Goal: Task Accomplishment & Management: Manage account settings

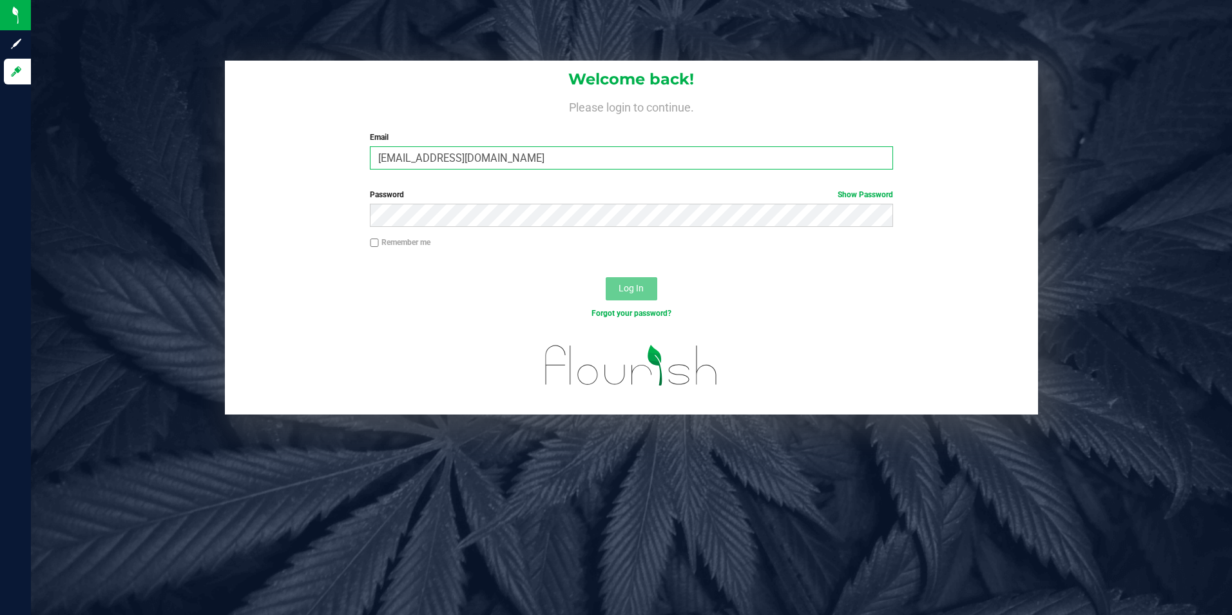
click at [495, 164] on input "[EMAIL_ADDRESS][DOMAIN_NAME]" at bounding box center [631, 157] width 523 height 23
type input "[EMAIL_ADDRESS][DOMAIN_NAME]"
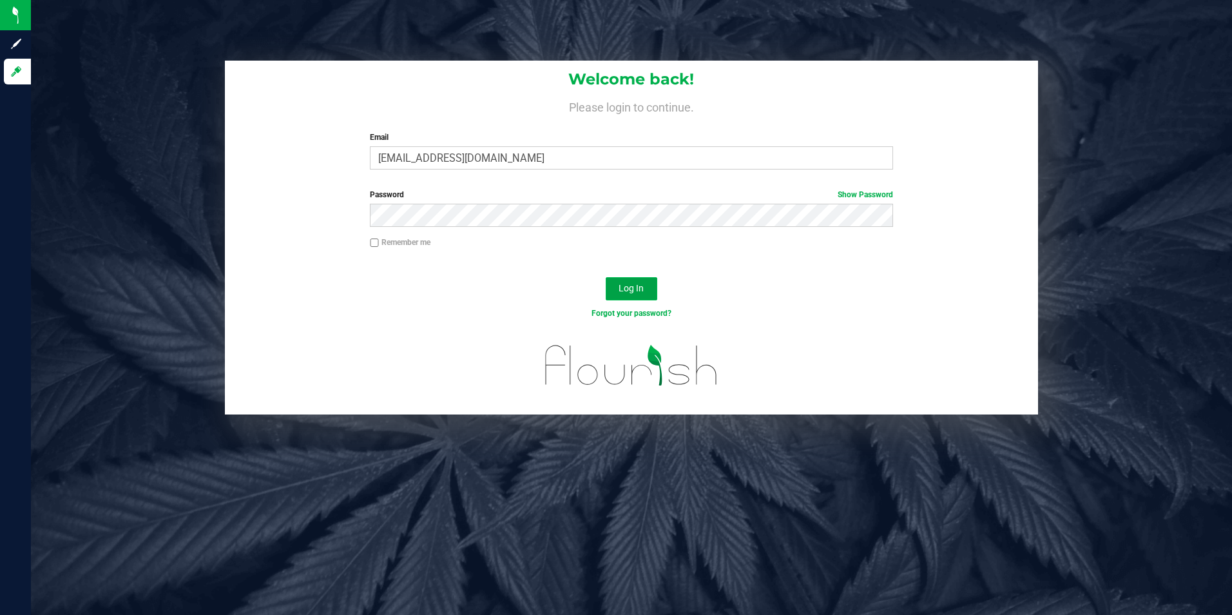
click at [618, 283] on button "Log In" at bounding box center [632, 288] width 52 height 23
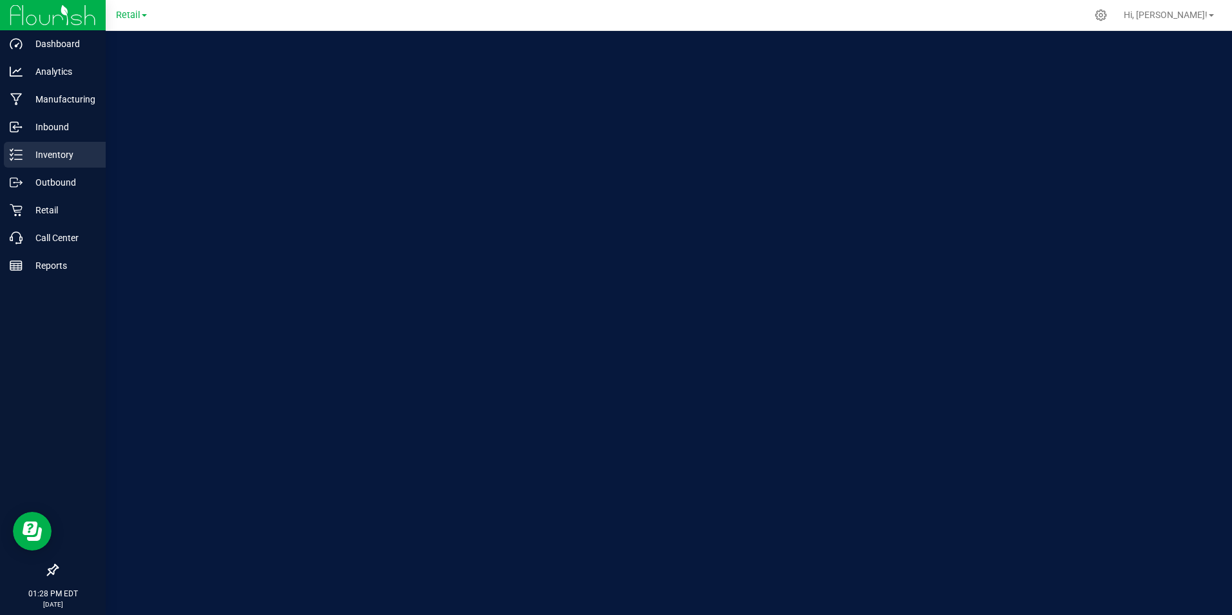
click at [10, 154] on icon at bounding box center [11, 154] width 3 height 2
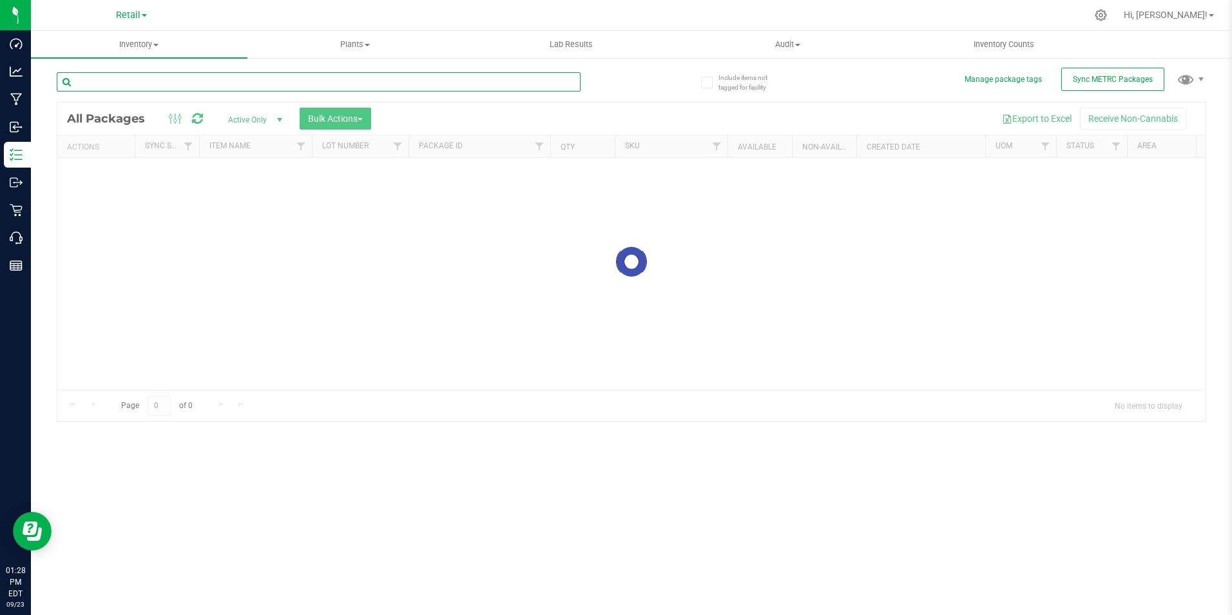
click at [210, 81] on input "text" at bounding box center [319, 81] width 524 height 19
click at [86, 83] on input "51A42A0300000323000005676" at bounding box center [319, 81] width 524 height 19
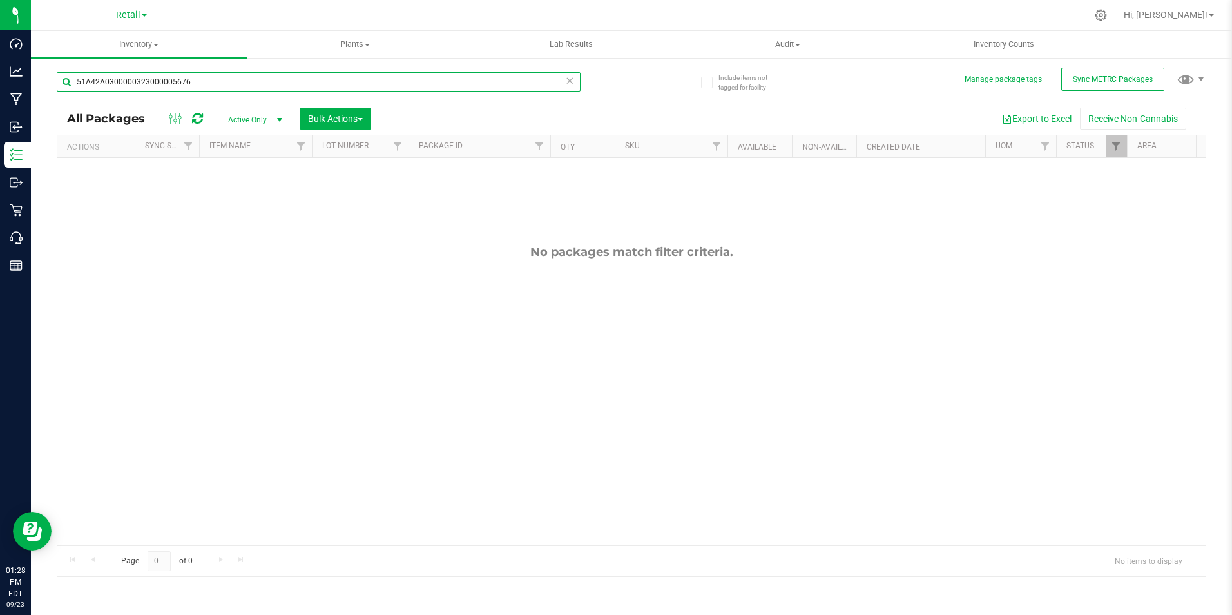
click at [86, 83] on input "51A42A0300000323000005676" at bounding box center [319, 81] width 524 height 19
click at [78, 83] on input "51A42A0300000323000005676" at bounding box center [319, 81] width 524 height 19
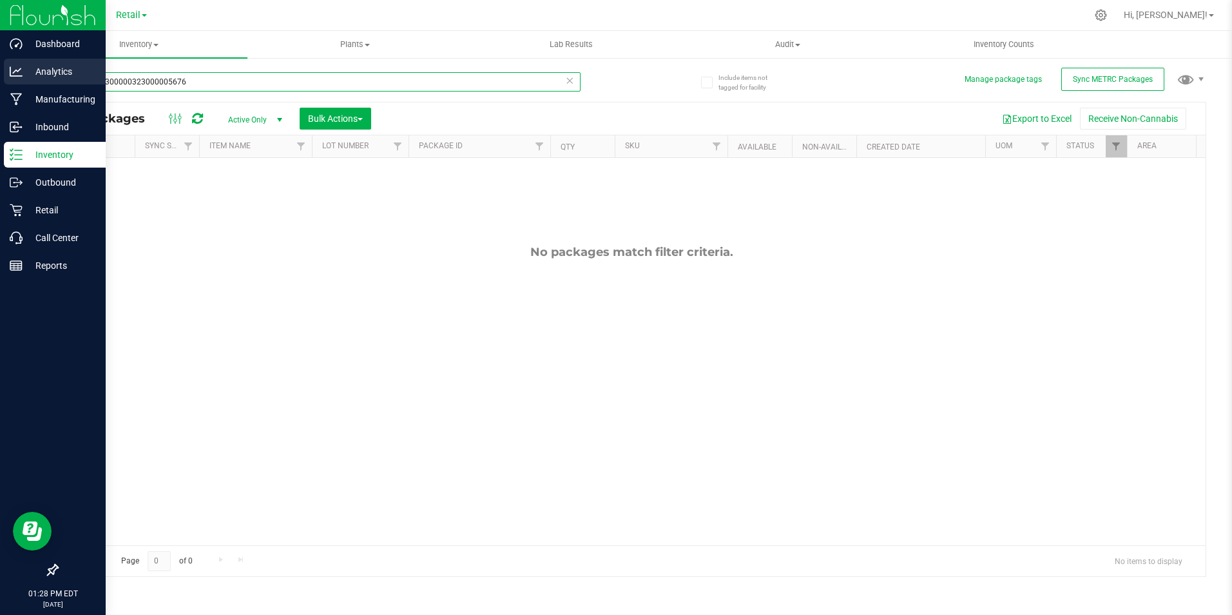
drag, startPoint x: 164, startPoint y: 81, endPoint x: 28, endPoint y: 81, distance: 135.4
click at [28, 81] on div "Dashboard Analytics Manufacturing Inbound Inventory Outbound Retail Call Center…" at bounding box center [616, 307] width 1232 height 615
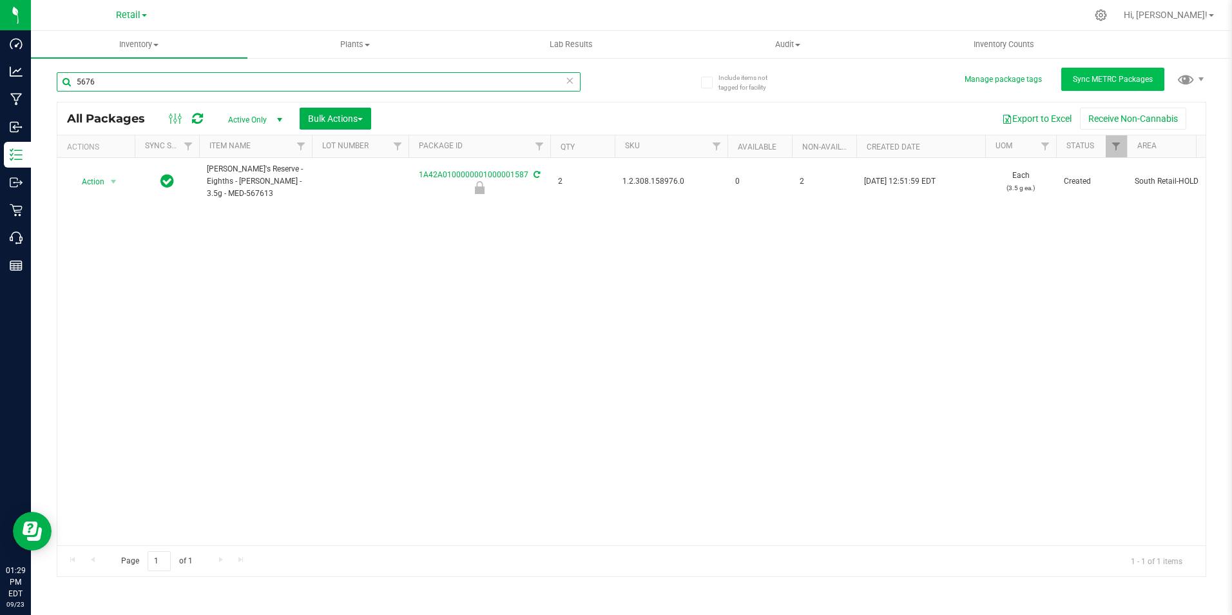
type input "5676"
click at [1100, 78] on span "Sync METRC Packages" at bounding box center [1113, 79] width 80 height 9
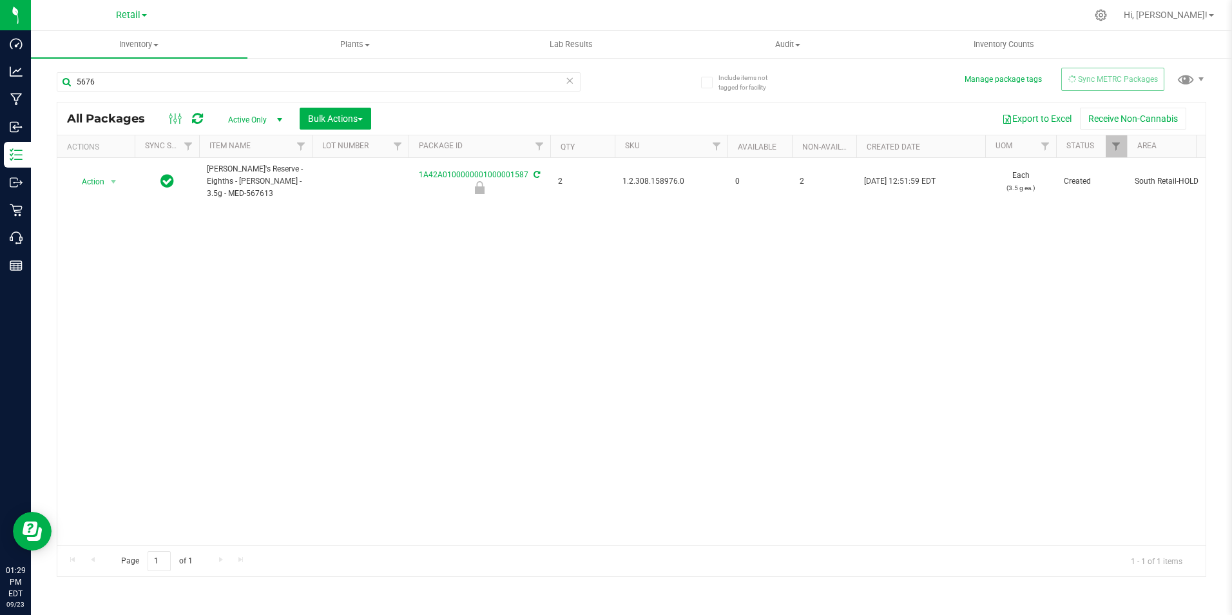
click at [570, 81] on icon at bounding box center [570, 79] width 9 height 15
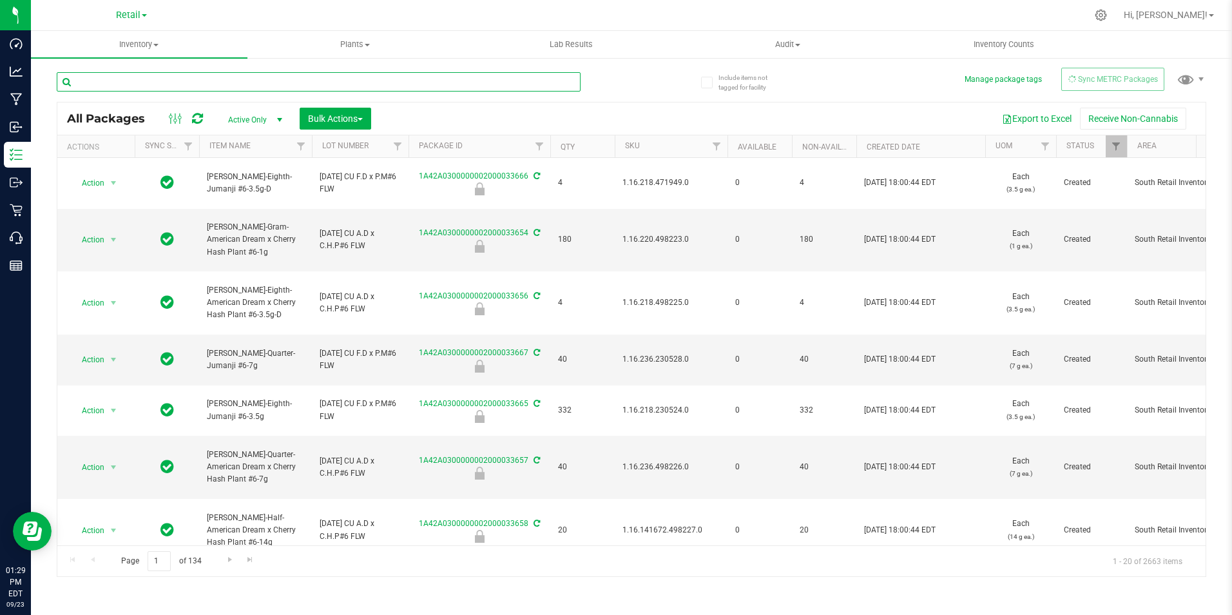
click at [375, 86] on input "text" at bounding box center [319, 81] width 524 height 19
type input "51A42A0300000323000005677"
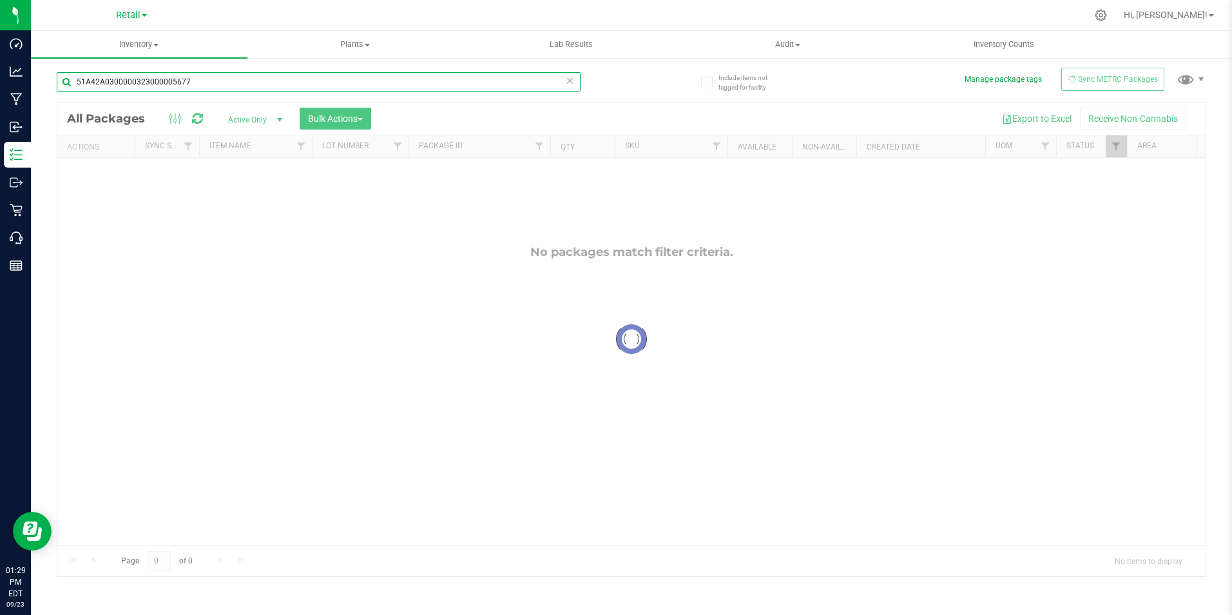
click at [375, 86] on input "51A42A0300000323000005677" at bounding box center [319, 81] width 524 height 19
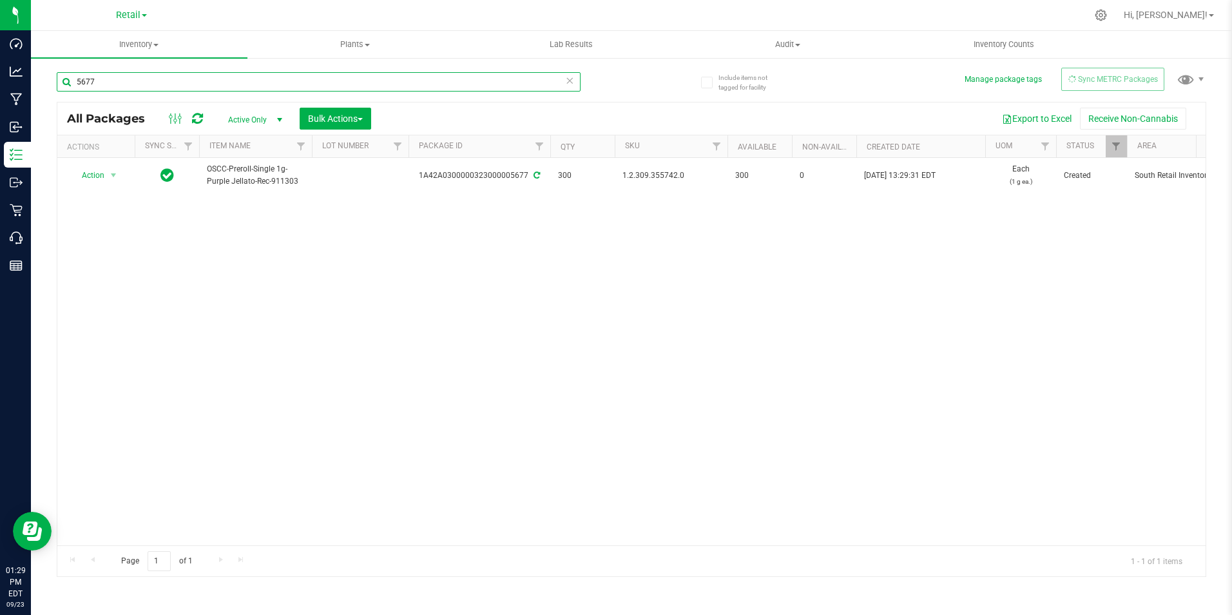
click at [375, 86] on input "5677" at bounding box center [319, 81] width 524 height 19
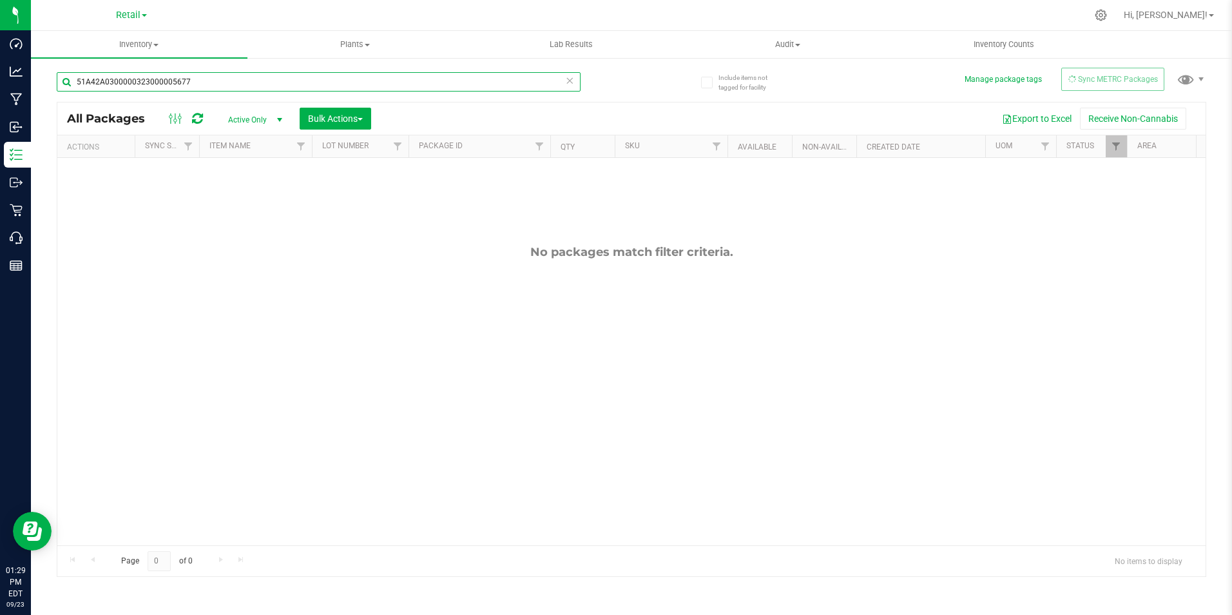
type input "51A42A0300000323000005677"
click at [220, 91] on input "51A42A0300000323000005677" at bounding box center [319, 81] width 524 height 19
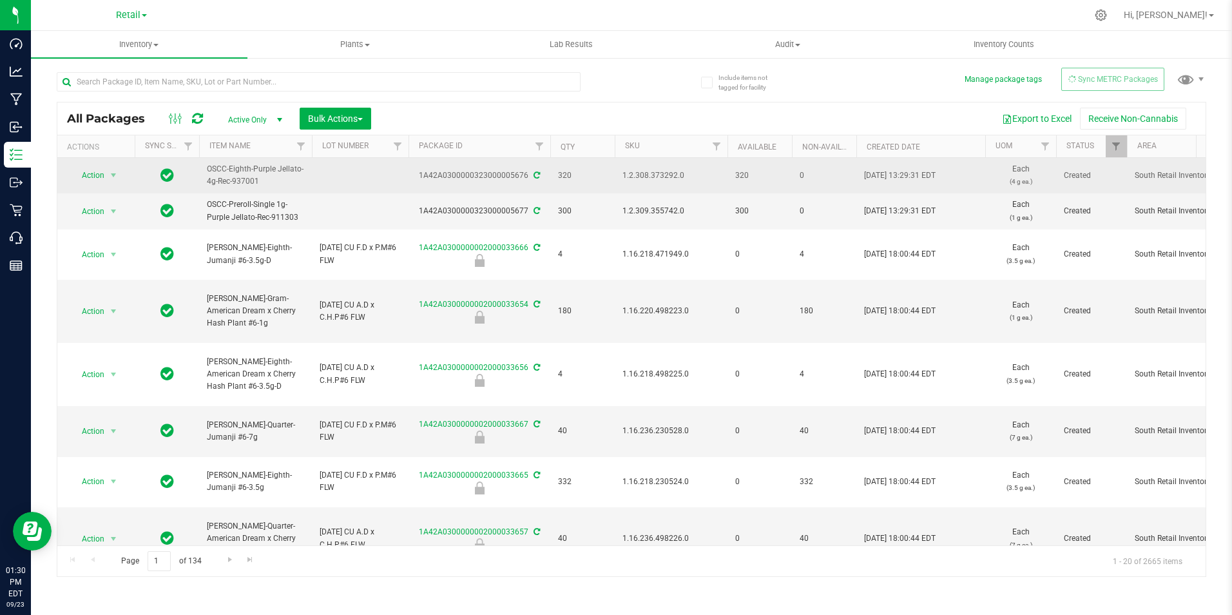
click at [653, 179] on span "1.2.308.373292.0" at bounding box center [671, 176] width 97 height 12
copy span "1.2.308.373292.0"
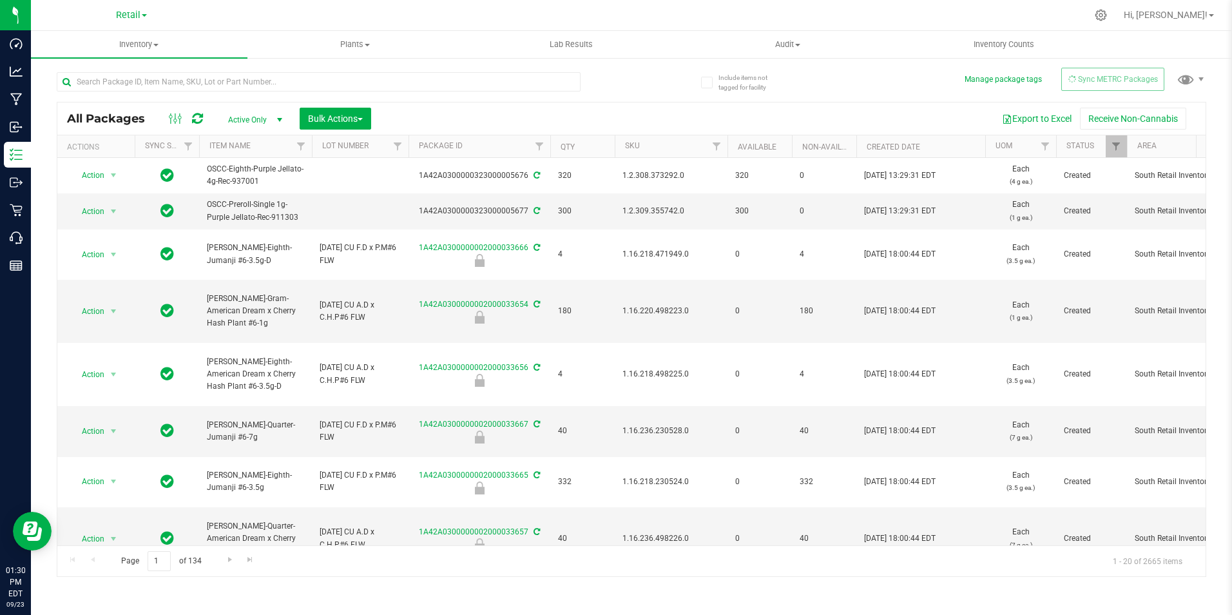
drag, startPoint x: 1141, startPoint y: 12, endPoint x: 773, endPoint y: 9, distance: 368.1
click at [890, 22] on div at bounding box center [659, 15] width 856 height 25
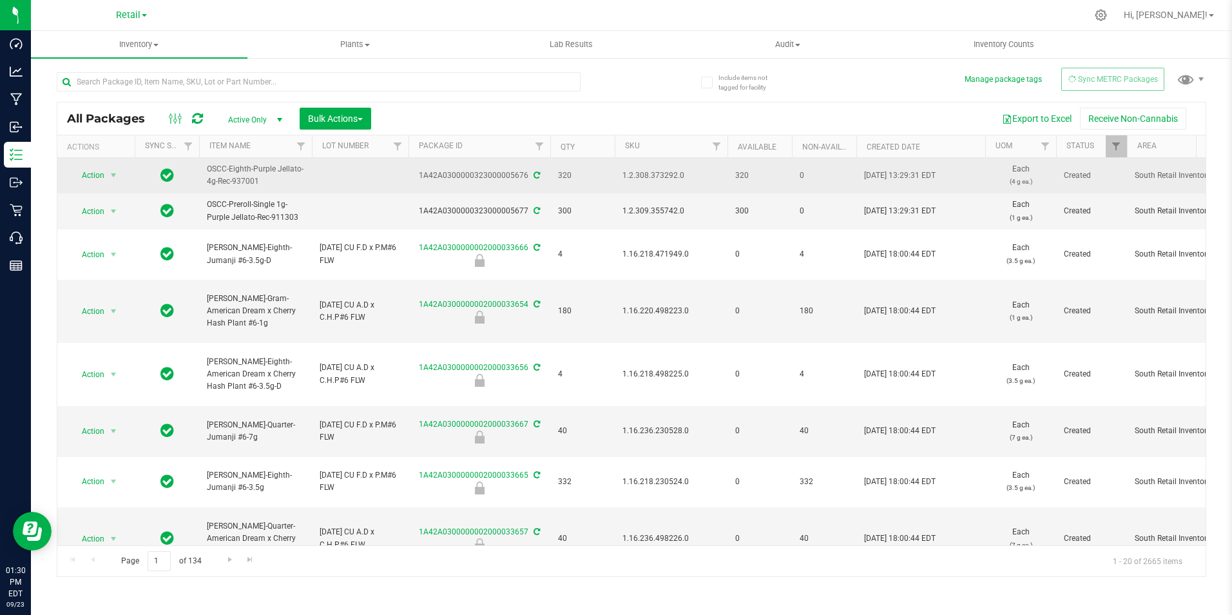
click at [626, 173] on span "1.2.308.373292.0" at bounding box center [671, 176] width 97 height 12
copy span "1.2.308.373292.0"
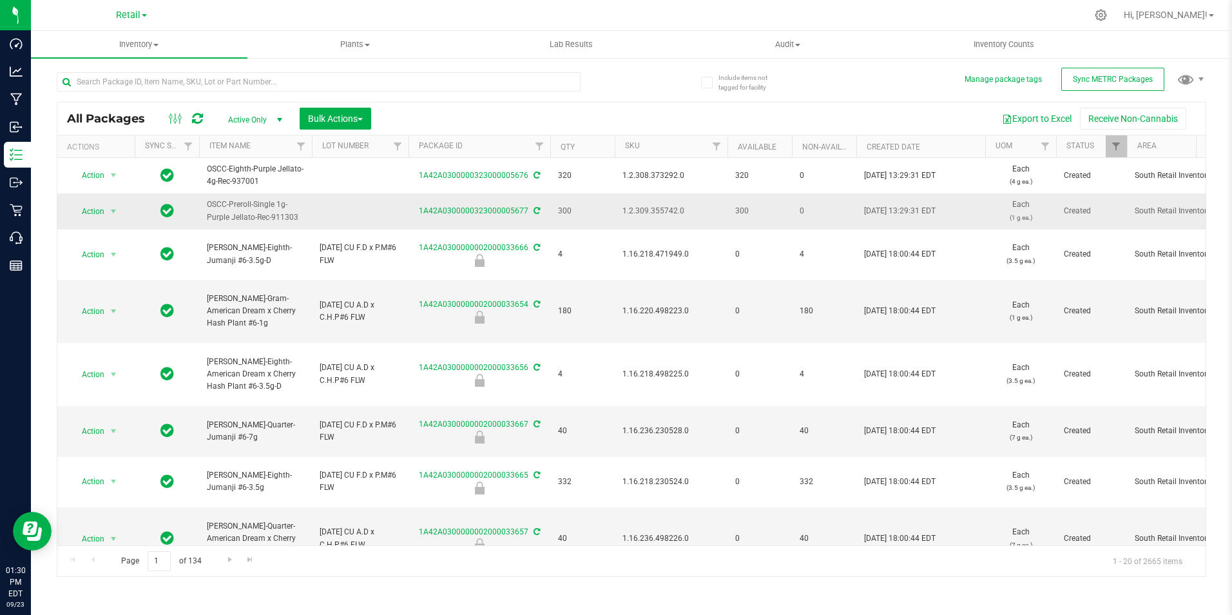
click at [670, 206] on span "1.2.309.355742.0" at bounding box center [671, 211] width 97 height 12
copy span "1.2.309.355742.0"
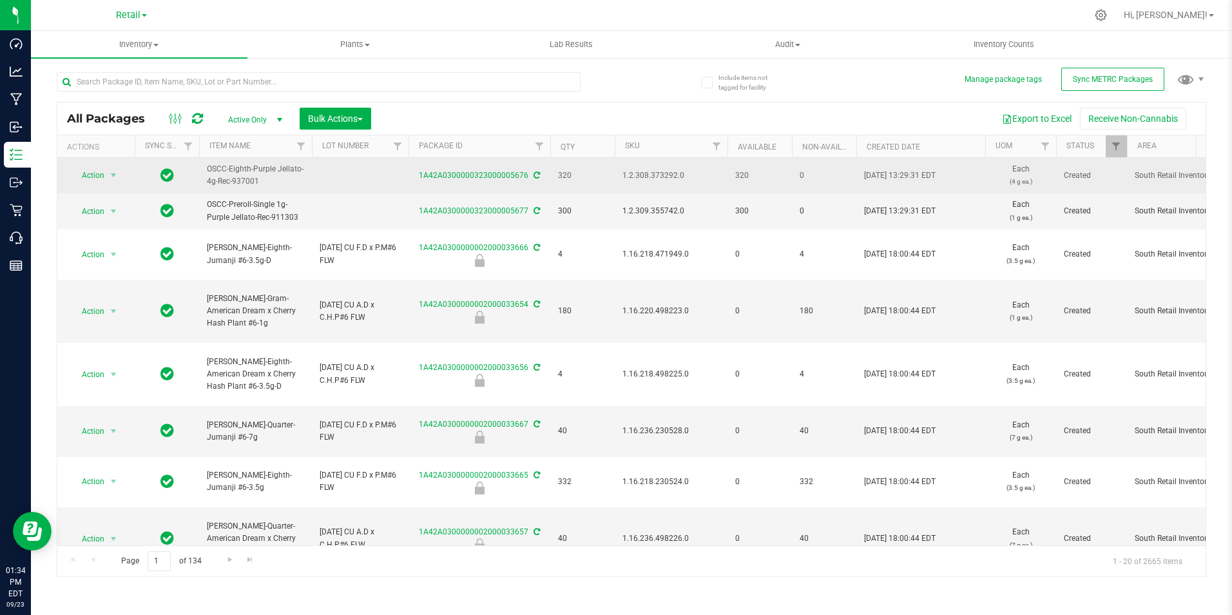
click at [648, 176] on span "1.2.308.373292.0" at bounding box center [671, 176] width 97 height 12
copy span "1.2.308.373292.0"
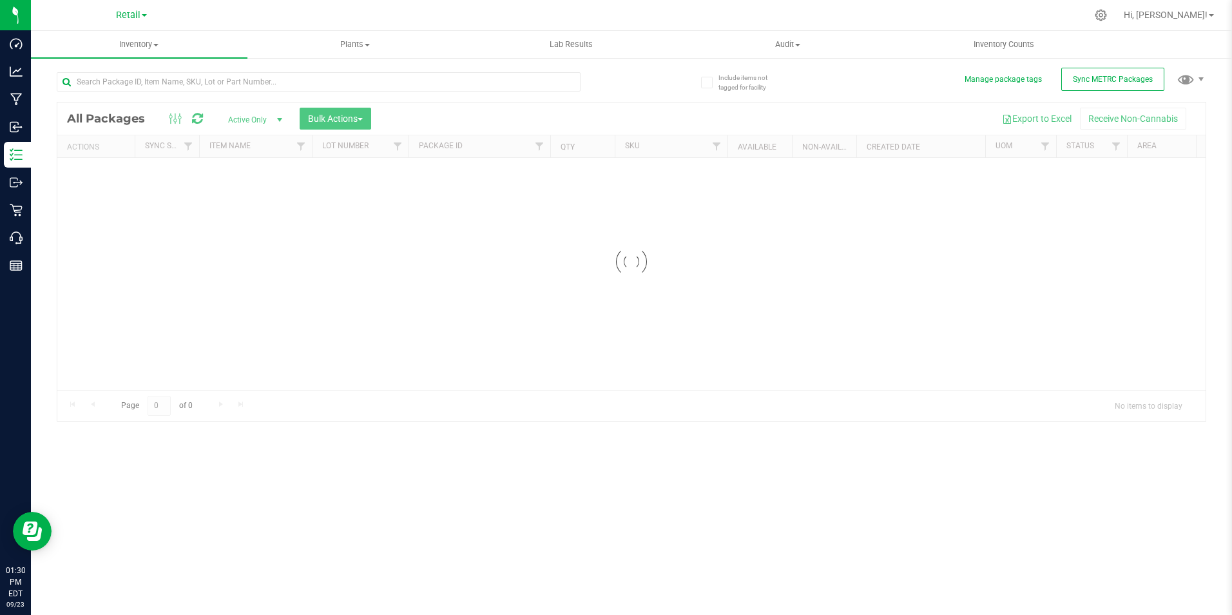
click at [1107, 19] on icon at bounding box center [1102, 16] width 12 height 12
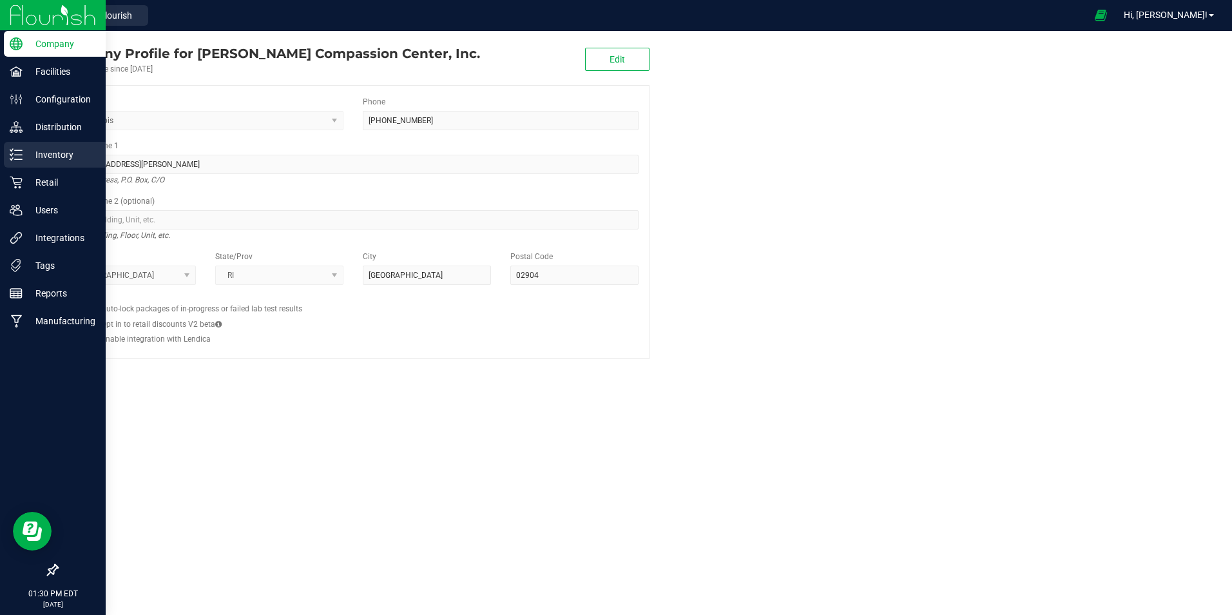
click at [29, 151] on p "Inventory" at bounding box center [61, 154] width 77 height 15
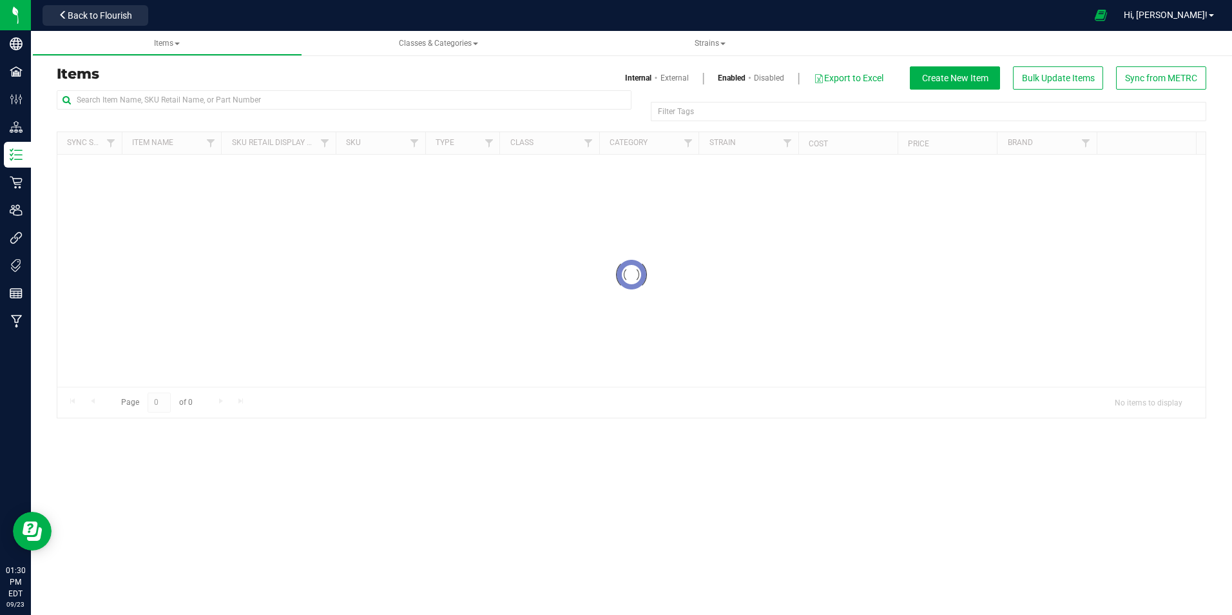
click at [213, 88] on div "Items Internal External Enabled Disabled Export to Excel Create New Item Bulk U…" at bounding box center [631, 77] width 1169 height 23
click at [213, 92] on input "text" at bounding box center [344, 99] width 575 height 19
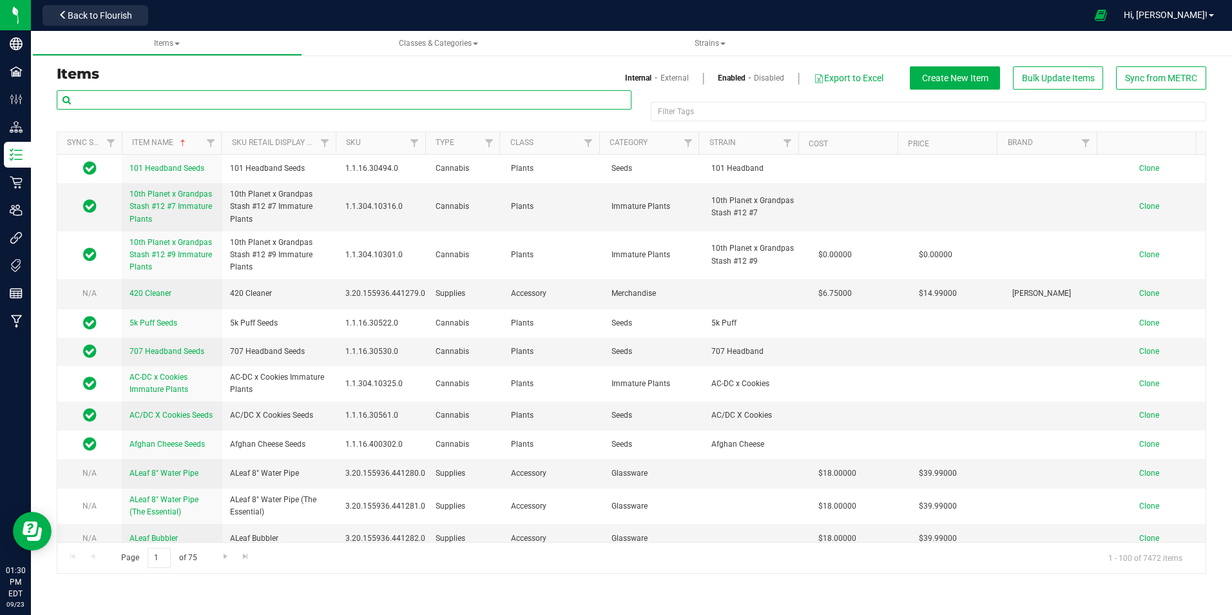
paste input "1.2.308.373292.0"
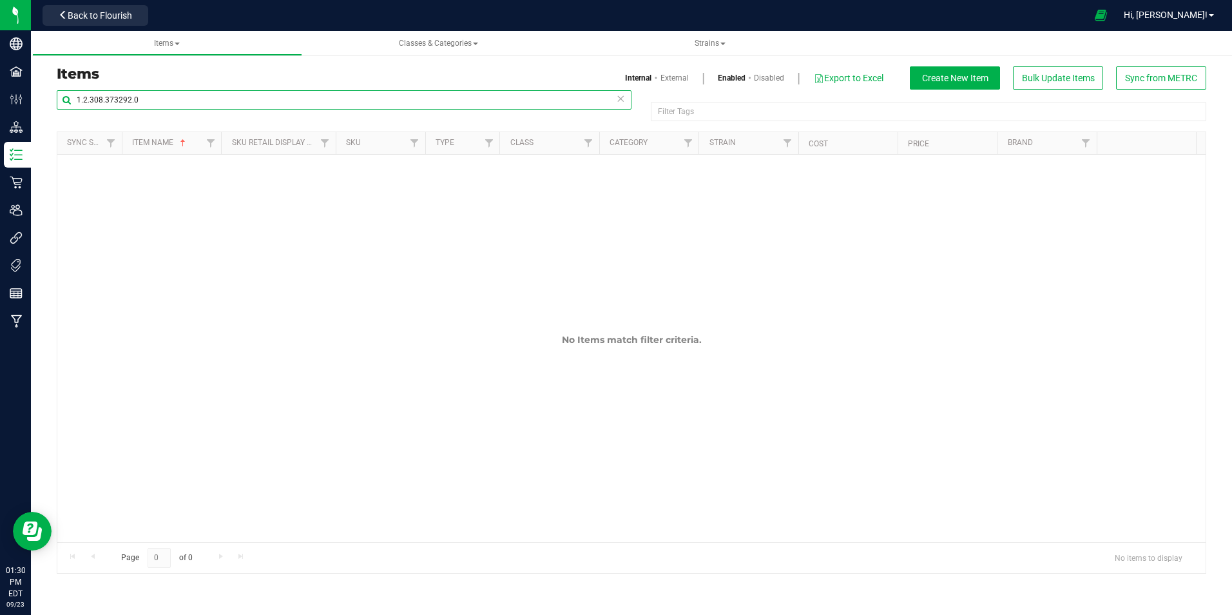
type input "1.2.308.373292.0"
click at [676, 79] on link "External" at bounding box center [675, 78] width 28 height 12
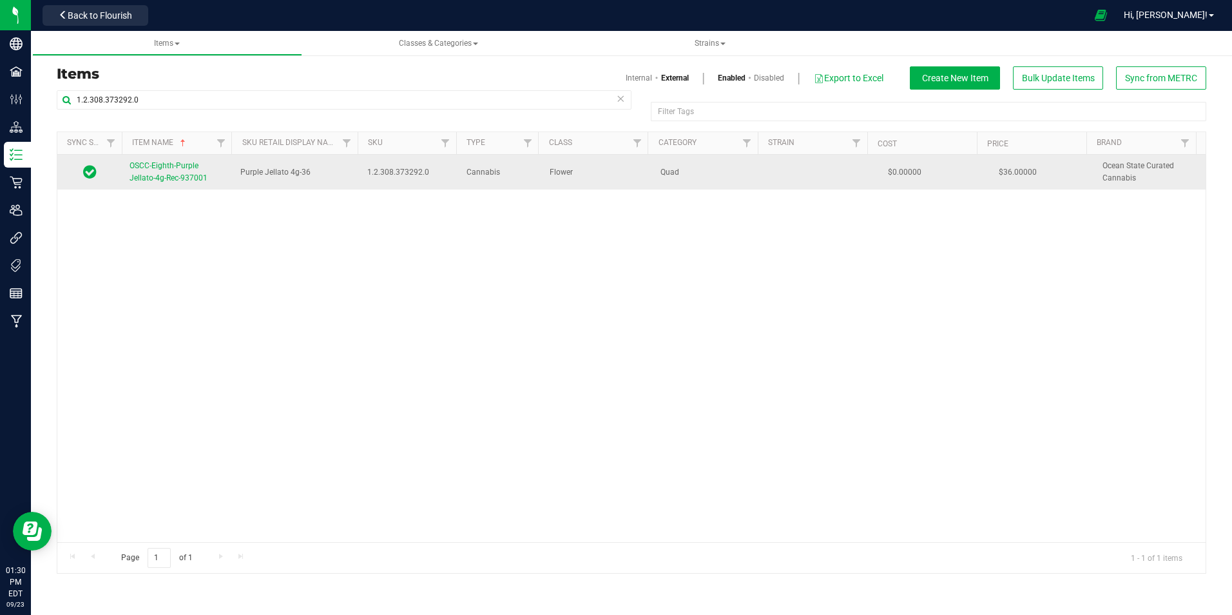
click at [181, 180] on span "OSCC-Eighth-Purple Jellato-4g-Rec-937001" at bounding box center [169, 171] width 78 height 21
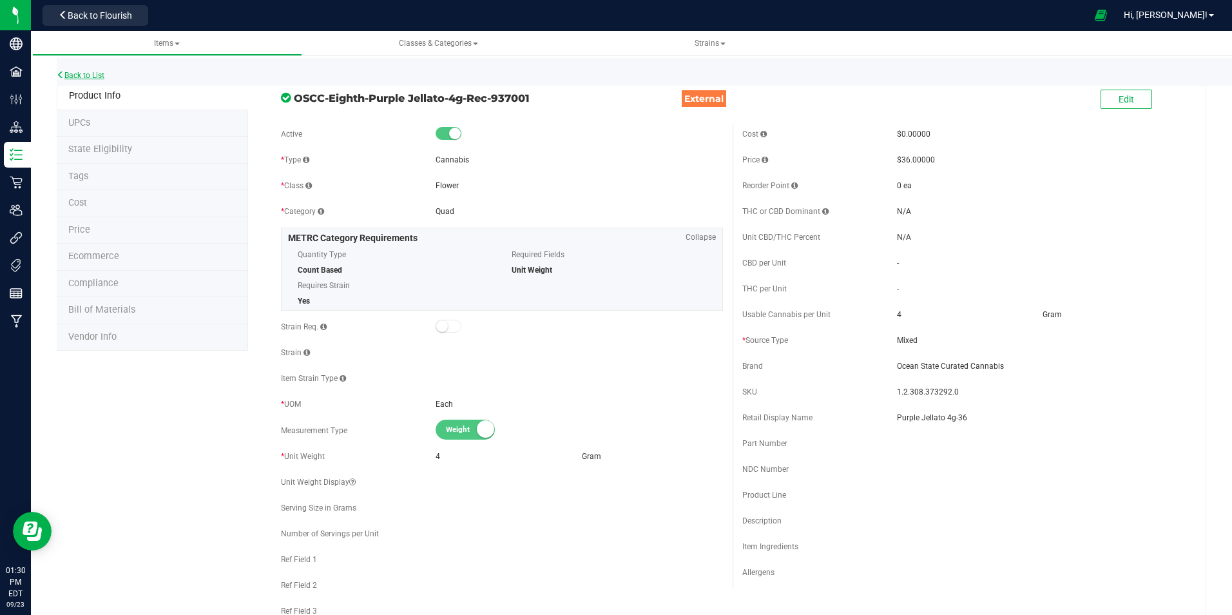
click at [96, 74] on link "Back to List" at bounding box center [81, 75] width 48 height 9
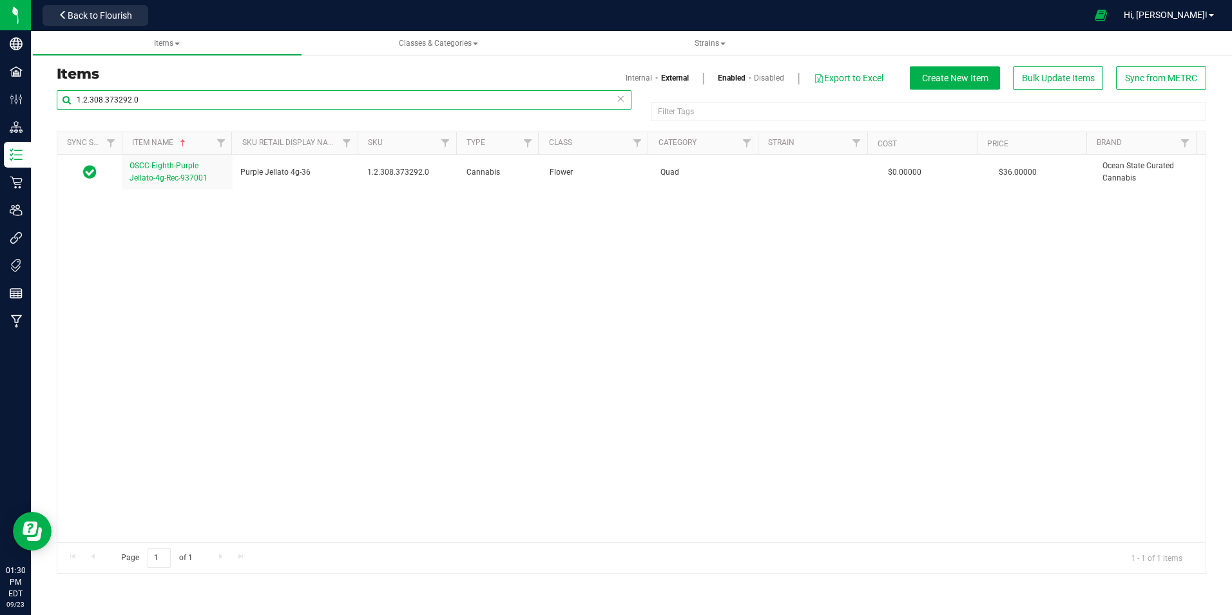
click at [341, 101] on input "1.2.308.373292.0" at bounding box center [344, 99] width 575 height 19
paste input "9.35574"
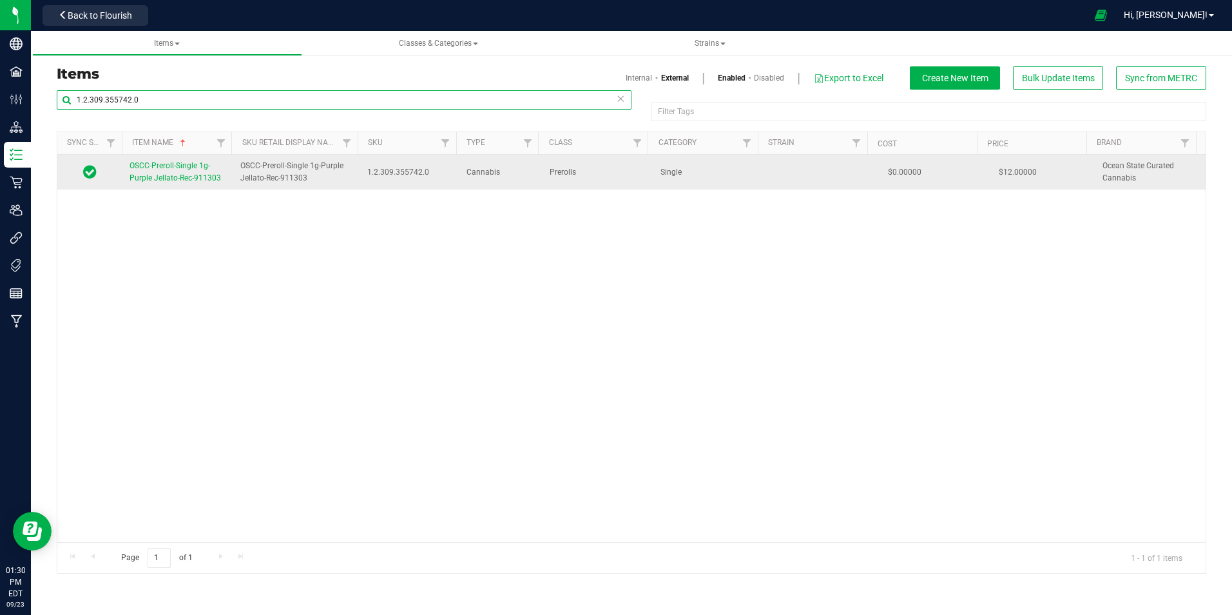
type input "1.2.309.355742.0"
click at [204, 173] on link "OSCC-Preroll-Single 1g-Purple Jellato-Rec-911303" at bounding box center [177, 172] width 95 height 24
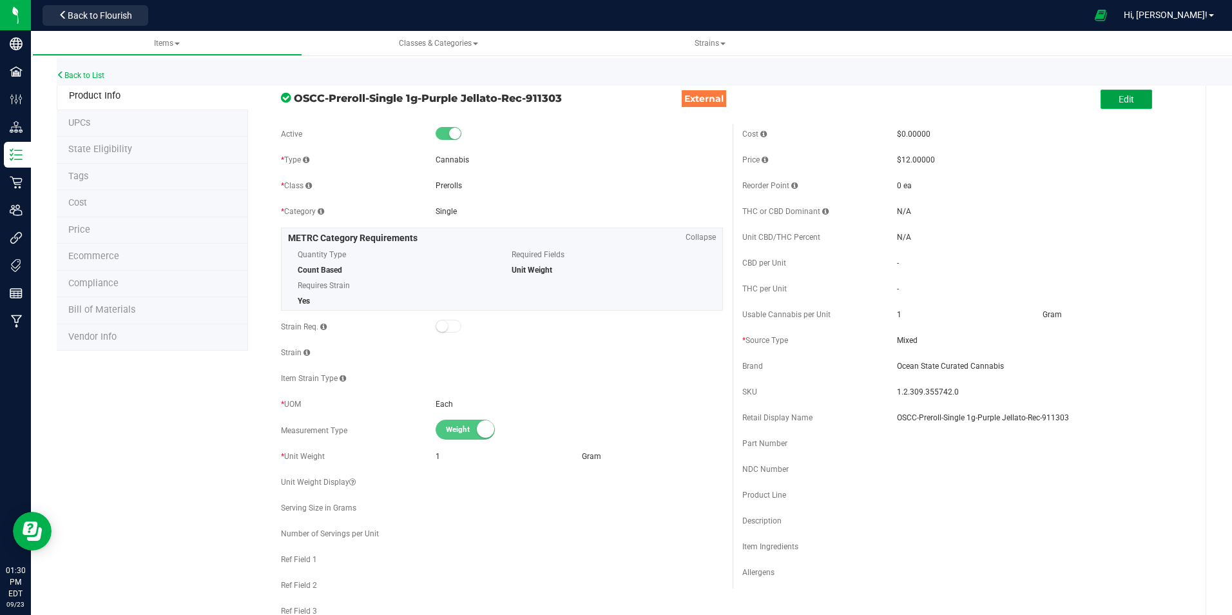
click at [1137, 90] on button "Edit" at bounding box center [1127, 99] width 52 height 19
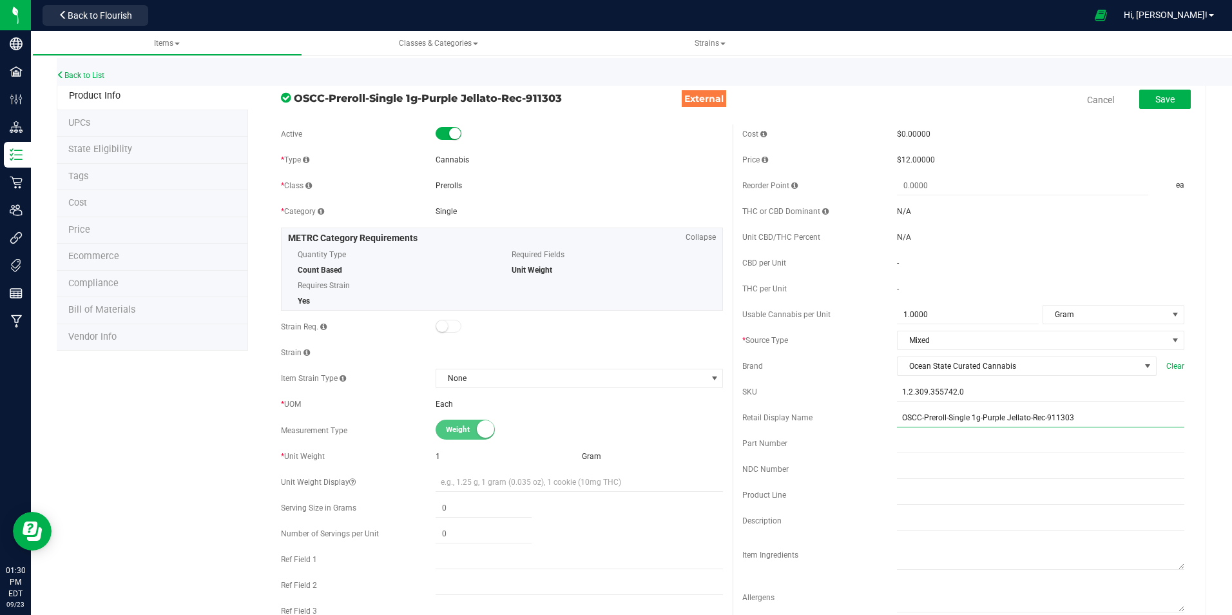
click at [989, 422] on input "OSCC-Preroll-Single 1g-Purple Jellato-Rec-911303" at bounding box center [1040, 417] width 287 height 19
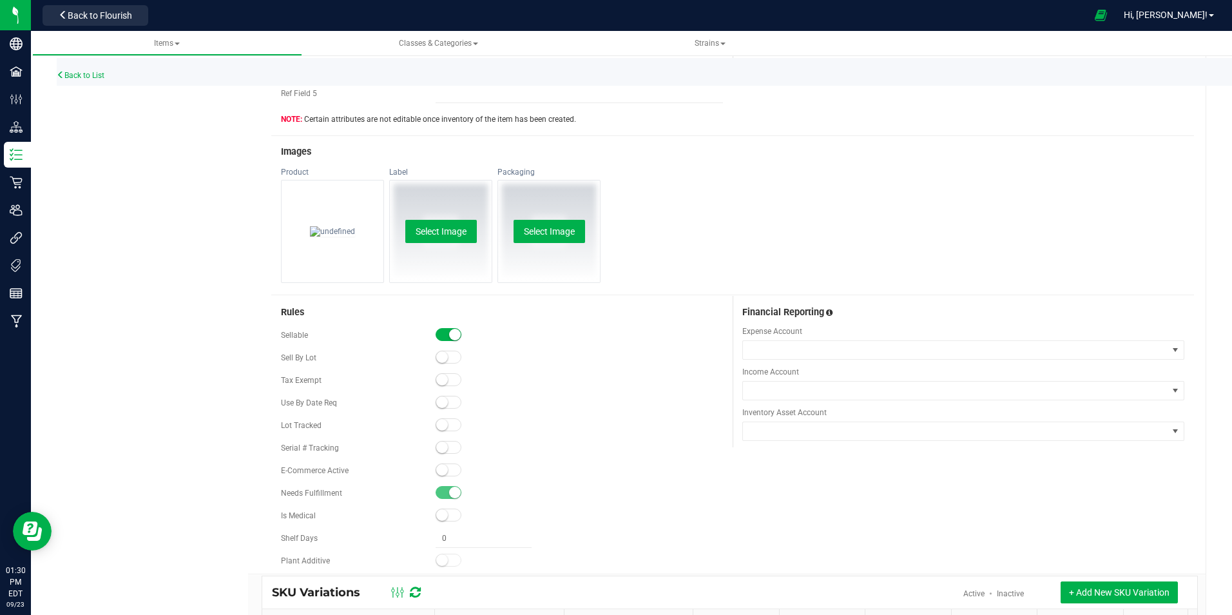
scroll to position [580, 0]
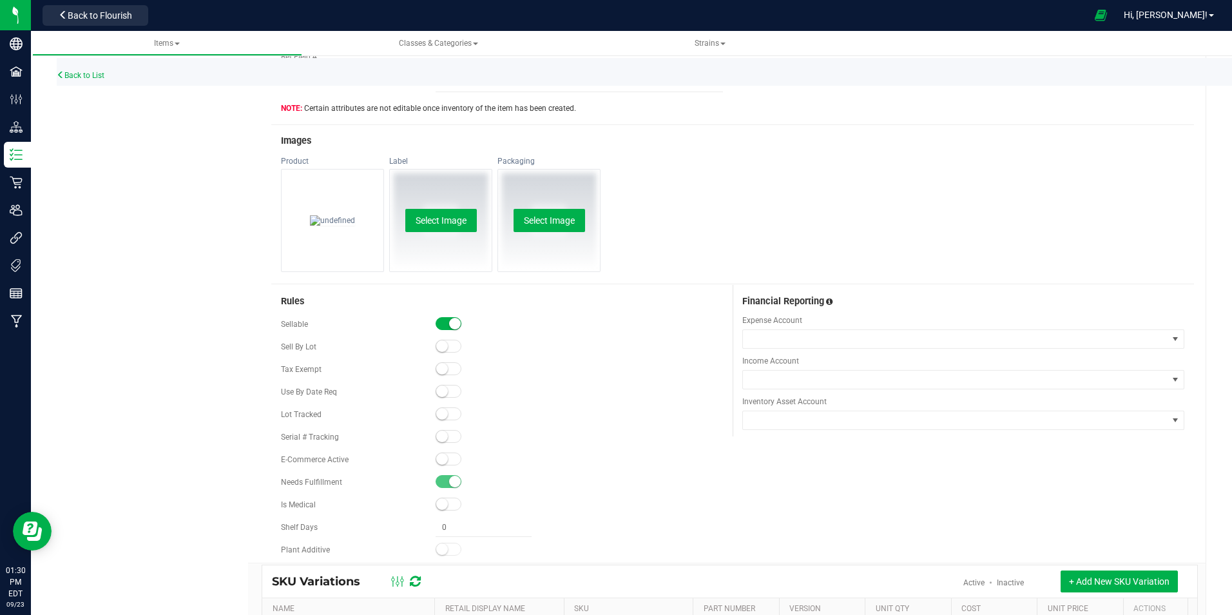
type input "Purple Jellato 1g Preroll"
click at [451, 462] on span at bounding box center [449, 458] width 26 height 13
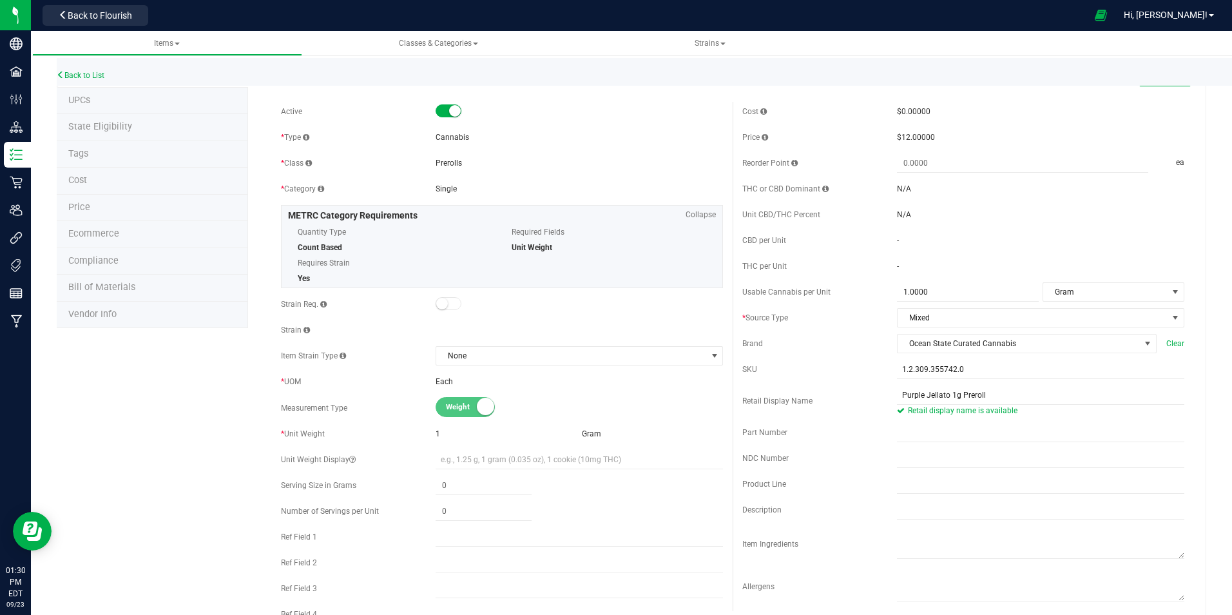
scroll to position [0, 0]
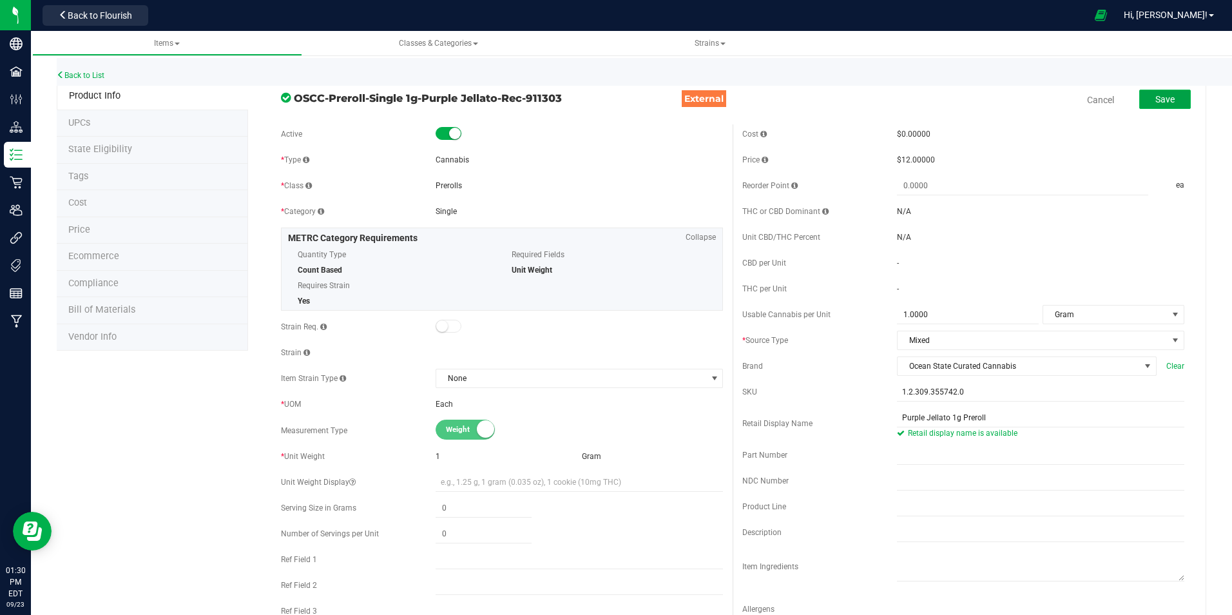
click at [1169, 105] on button "Save" at bounding box center [1166, 99] width 52 height 19
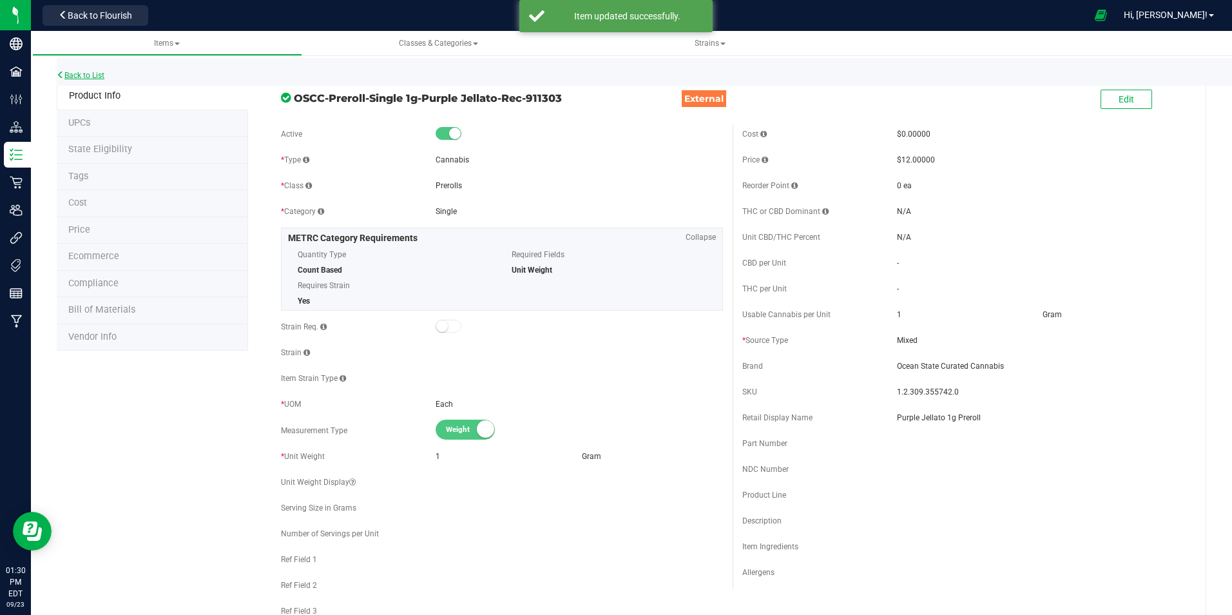
click at [74, 73] on link "Back to List" at bounding box center [81, 75] width 48 height 9
